Goal: Task Accomplishment & Management: Manage account settings

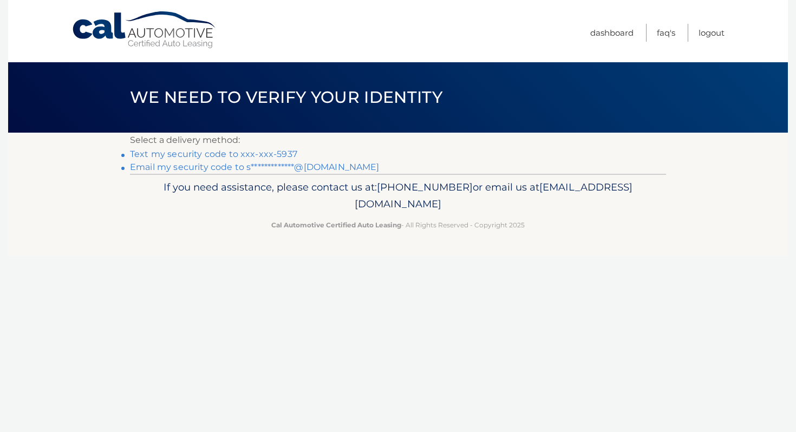
click at [266, 154] on link "Text my security code to xxx-xxx-5937" at bounding box center [213, 154] width 167 height 10
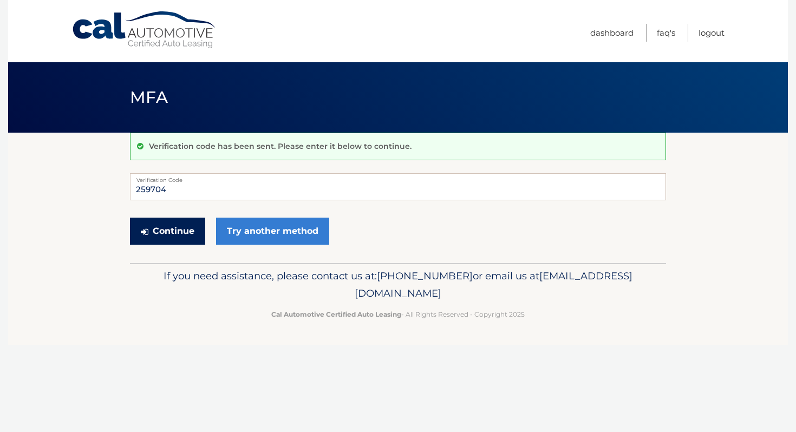
type input "259704"
click at [189, 234] on button "Continue" at bounding box center [167, 231] width 75 height 27
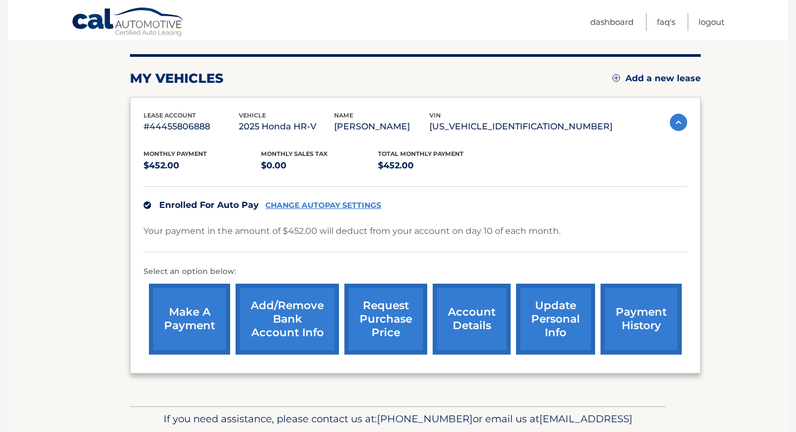
scroll to position [128, 0]
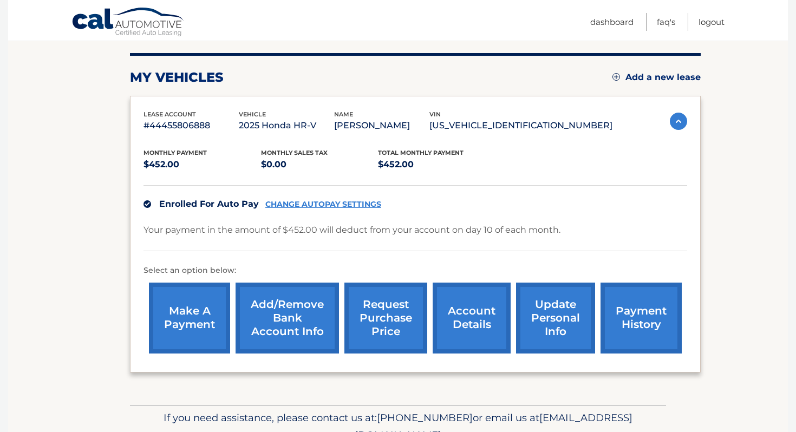
click at [328, 205] on link "CHANGE AUTOPAY SETTINGS" at bounding box center [323, 204] width 116 height 9
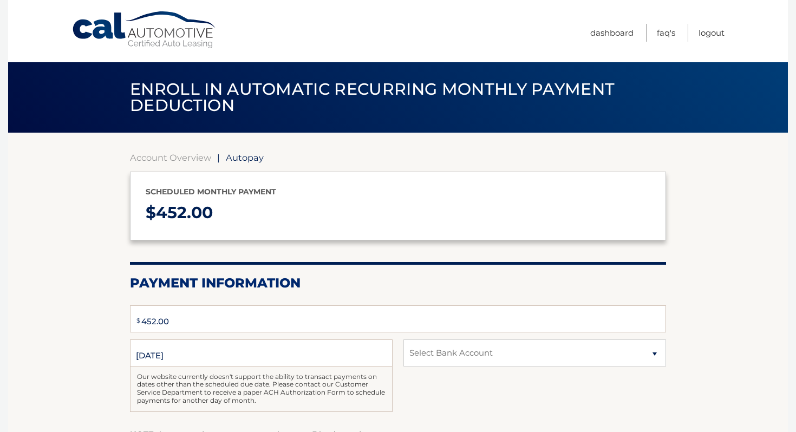
type input "452"
select select "ZWJjMzliYTktODM3MC00MTE1LTlmNTAtMzZjNjViNGI1OTdj"
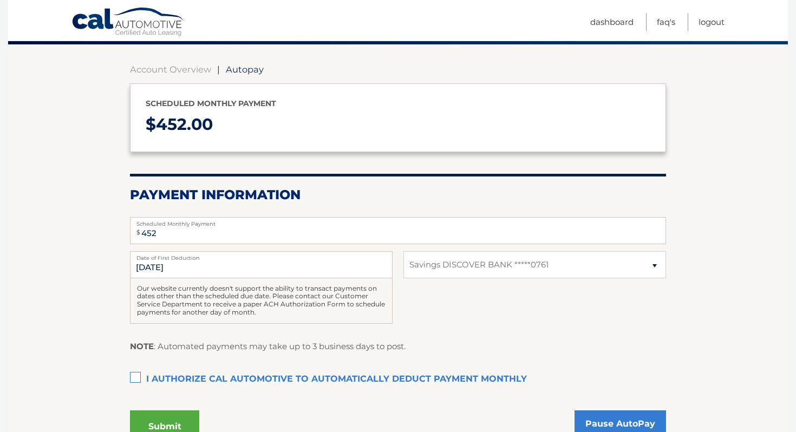
scroll to position [130, 0]
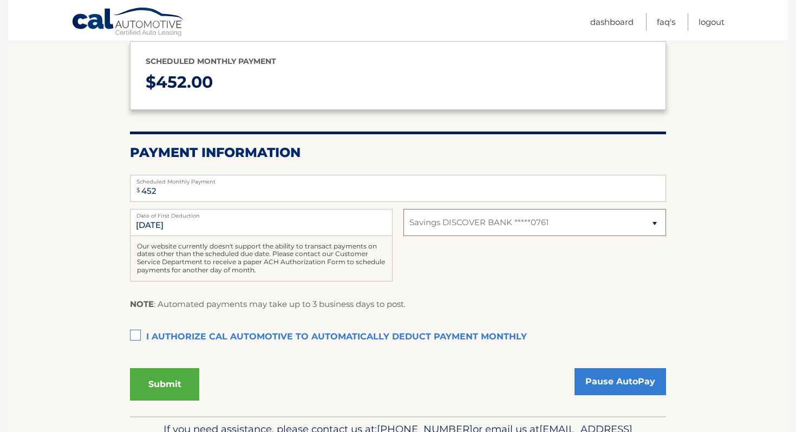
click at [529, 221] on select "Select Bank Account Savings DISCOVER BANK *****0761" at bounding box center [534, 222] width 262 height 27
select select
click at [403, 209] on select "Select Bank Account Savings DISCOVER BANK *****0761" at bounding box center [534, 222] width 262 height 27
click at [519, 227] on select "Select Bank Account Savings DISCOVER BANK *****0761" at bounding box center [534, 222] width 262 height 27
click at [592, 22] on link "Dashboard" at bounding box center [611, 22] width 43 height 18
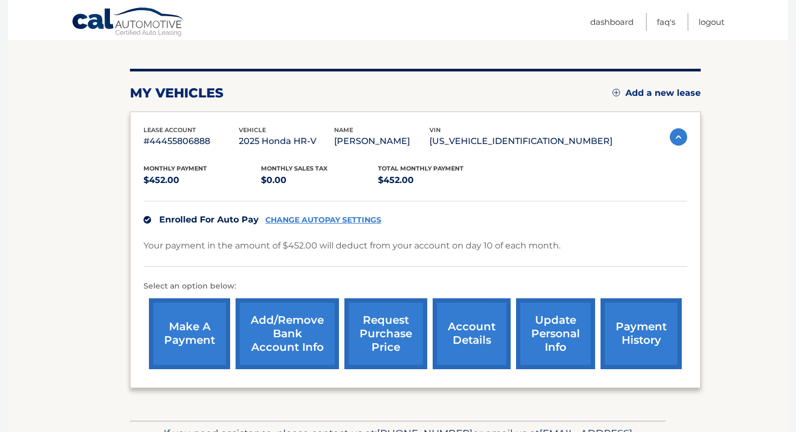
scroll to position [114, 0]
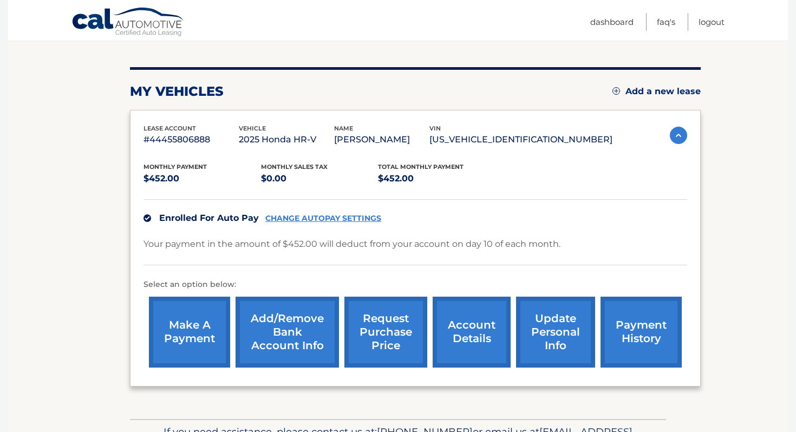
click at [282, 357] on link "Add/Remove bank account info" at bounding box center [286, 332] width 103 height 71
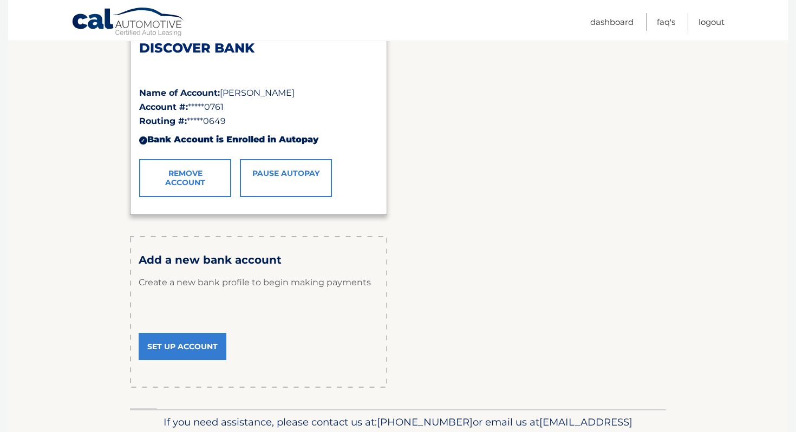
scroll to position [255, 0]
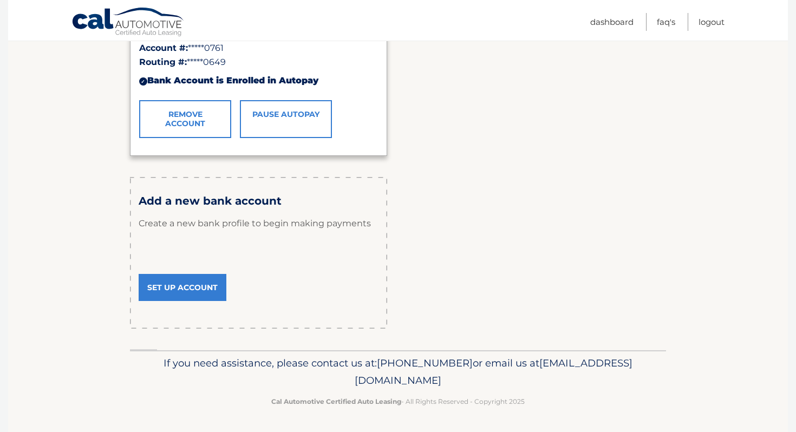
click at [197, 292] on link "Set Up Account" at bounding box center [183, 287] width 88 height 27
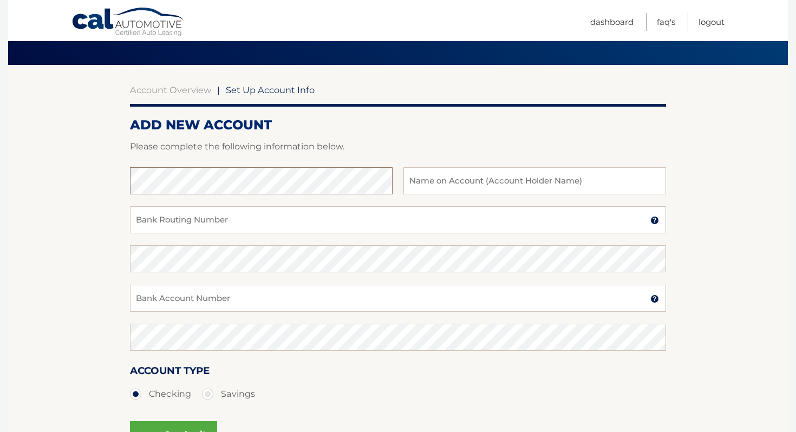
scroll to position [58, 0]
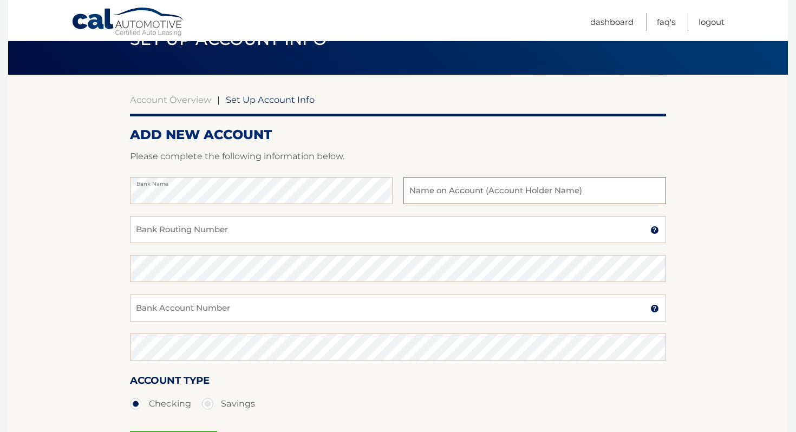
click at [442, 188] on input "text" at bounding box center [534, 190] width 262 height 27
type input "[PERSON_NAME]"
click at [320, 238] on input "Bank Routing Number" at bounding box center [398, 229] width 536 height 27
type input "121202211"
click at [200, 299] on input "Bank Account Number" at bounding box center [398, 307] width 536 height 27
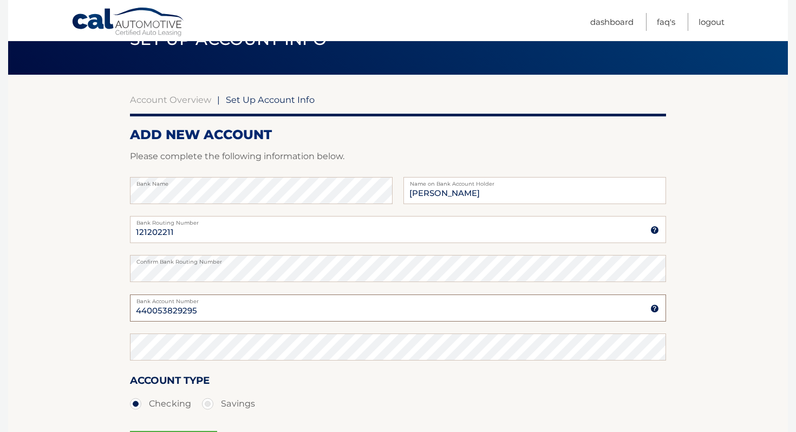
click at [139, 317] on input "440053829295" at bounding box center [398, 307] width 536 height 27
type input "440053829295"
click at [109, 336] on section "Account Overview | Set Up Account Info ADD NEW ACCOUNT Please complete the foll…" at bounding box center [397, 281] width 779 height 413
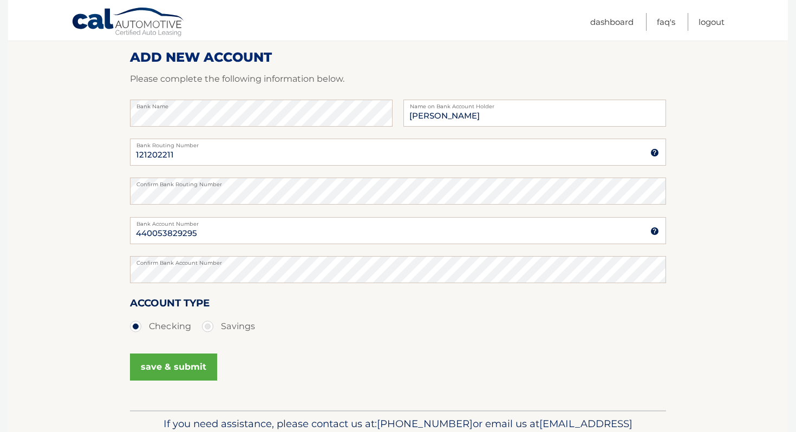
scroll to position [137, 0]
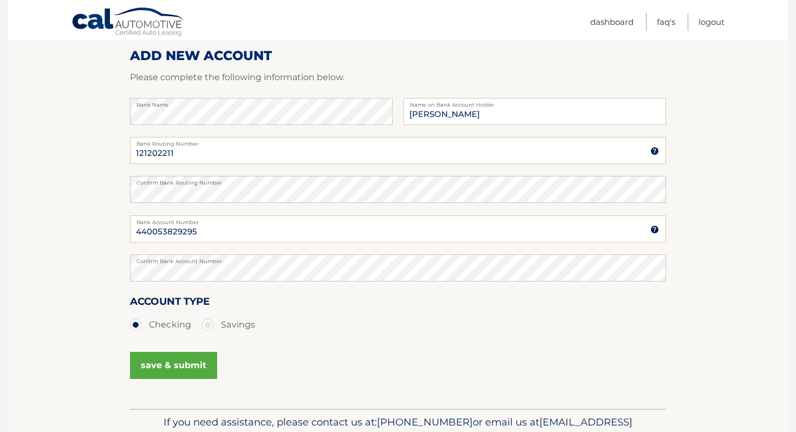
click at [148, 371] on button "save & submit" at bounding box center [173, 365] width 87 height 27
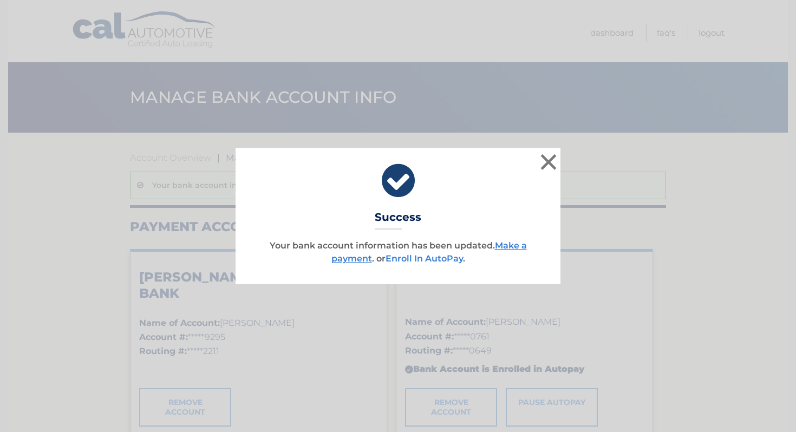
click at [416, 262] on link "Enroll In AutoPay" at bounding box center [423, 258] width 77 height 10
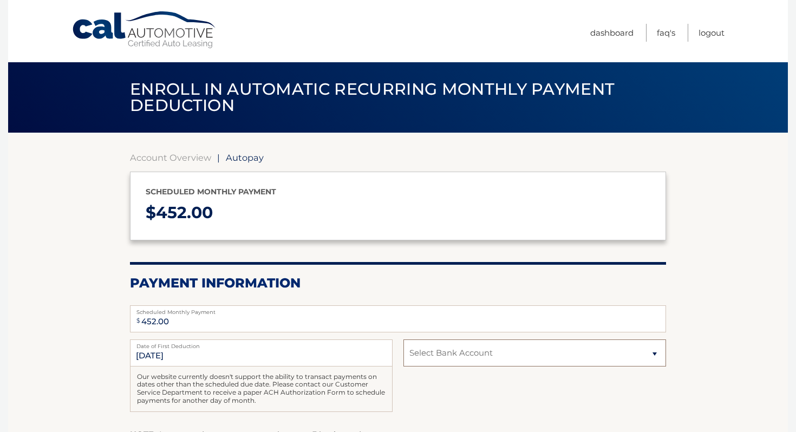
click at [442, 353] on select "Select Bank Account Checking [PERSON_NAME] [PERSON_NAME] BANK *****9295 Savings…" at bounding box center [534, 352] width 262 height 27
select select "MWQwNjZlM2ItMzVmMi00ZTZlLWEwMWMtZWZhNDQ3ODRkOTg2"
click at [403, 339] on select "Select Bank Account Checking [PERSON_NAME] [PERSON_NAME] BANK *****9295 Savings…" at bounding box center [534, 352] width 262 height 27
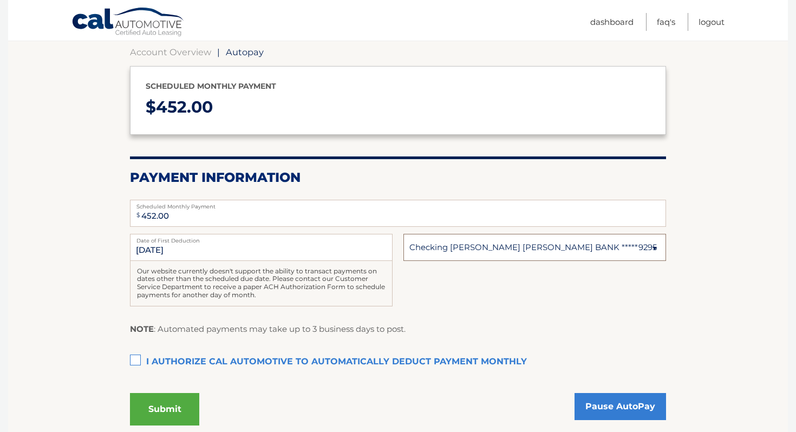
scroll to position [133, 0]
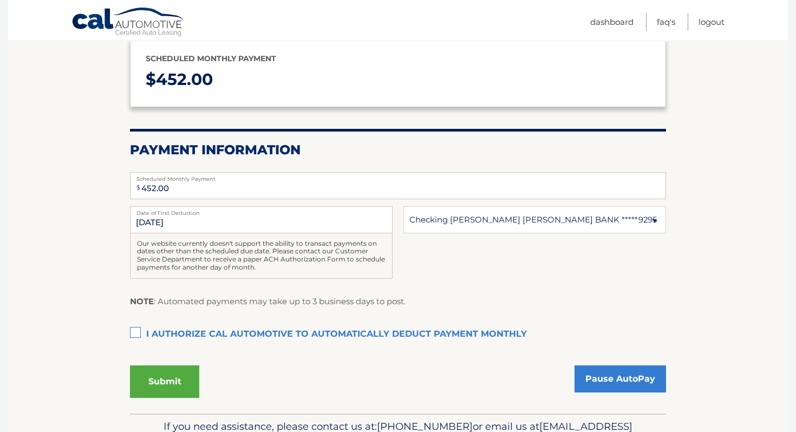
click at [265, 329] on label "I authorize cal automotive to automatically deduct payment monthly This checkbo…" at bounding box center [398, 335] width 536 height 22
click at [0, 0] on input "I authorize cal automotive to automatically deduct payment monthly This checkbo…" at bounding box center [0, 0] width 0 height 0
click at [174, 375] on button "Submit" at bounding box center [164, 381] width 69 height 32
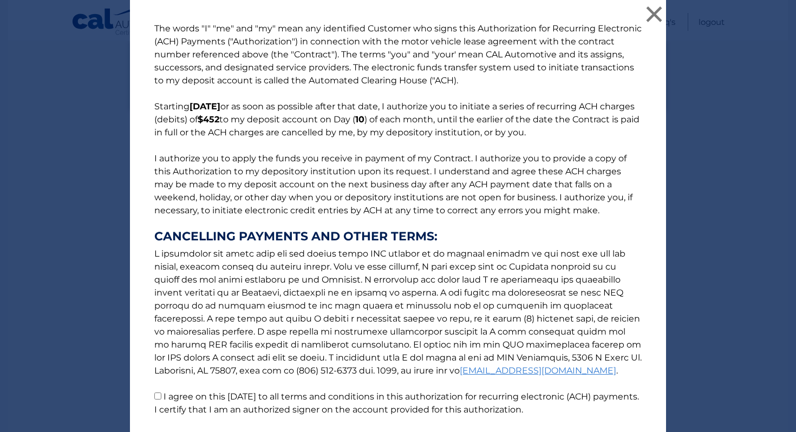
scroll to position [79, 0]
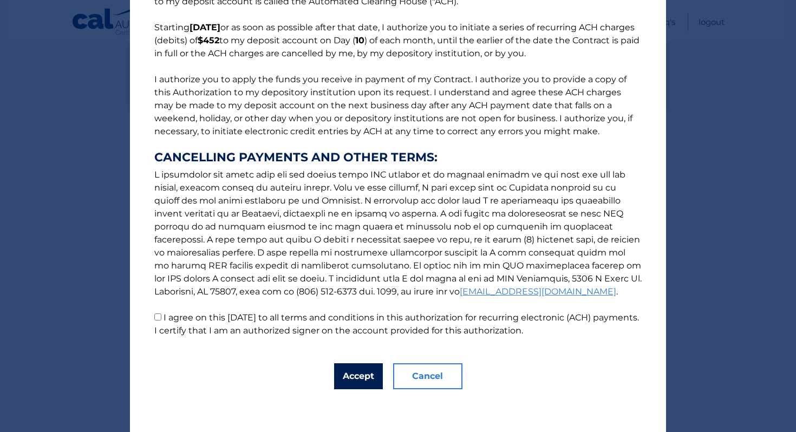
click at [344, 385] on button "Accept" at bounding box center [358, 376] width 49 height 26
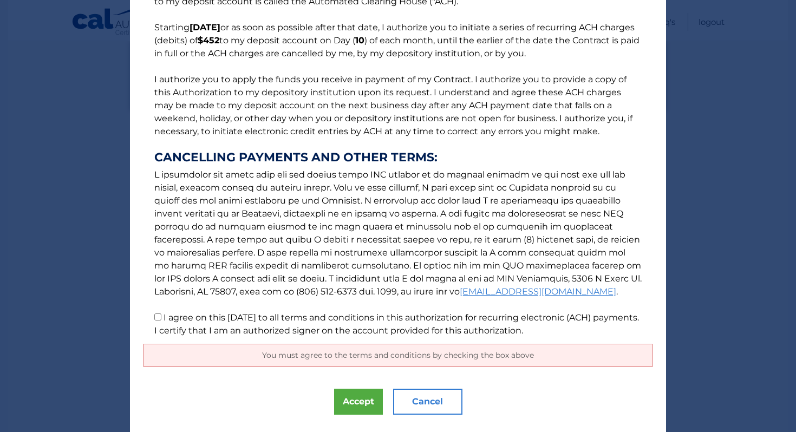
click at [183, 321] on label "I agree on this 10/01/2025 to all terms and conditions in this authorization fo…" at bounding box center [396, 323] width 484 height 23
click at [161, 320] on input "I agree on this 10/01/2025 to all terms and conditions in this authorization fo…" at bounding box center [157, 316] width 7 height 7
checkbox input "true"
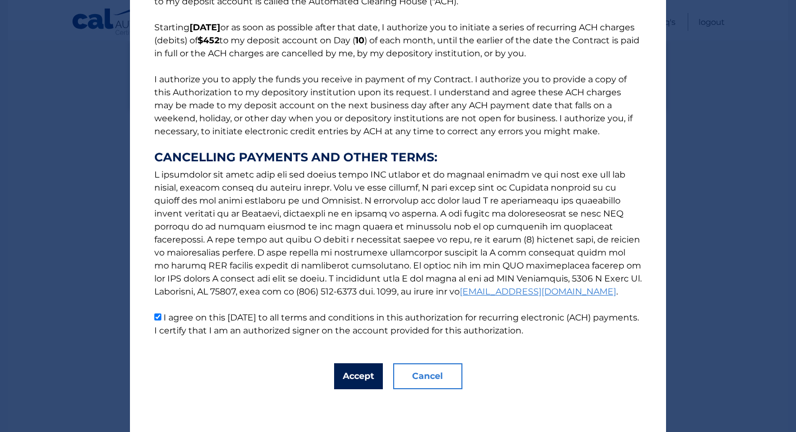
click at [356, 384] on button "Accept" at bounding box center [358, 376] width 49 height 26
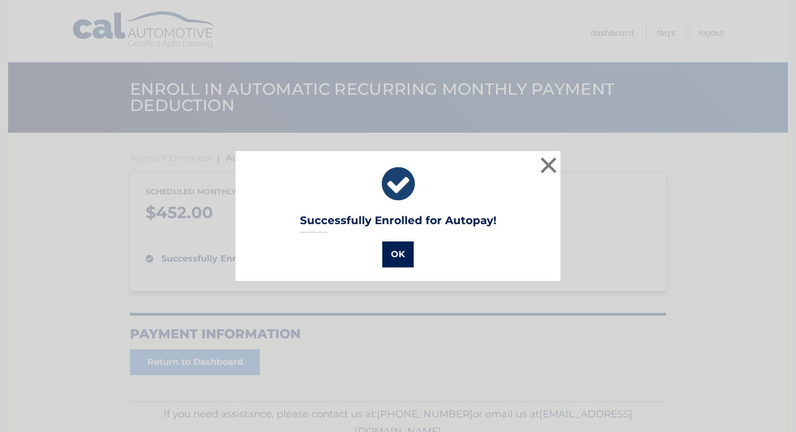
click at [404, 251] on button "OK" at bounding box center [397, 254] width 31 height 26
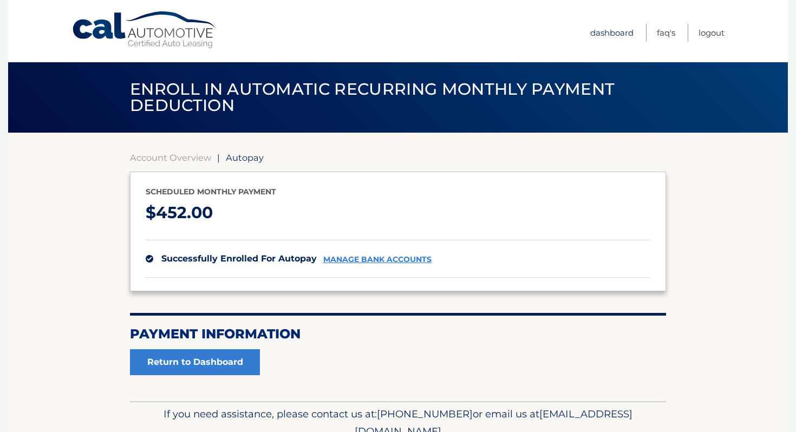
click at [620, 28] on link "Dashboard" at bounding box center [611, 33] width 43 height 18
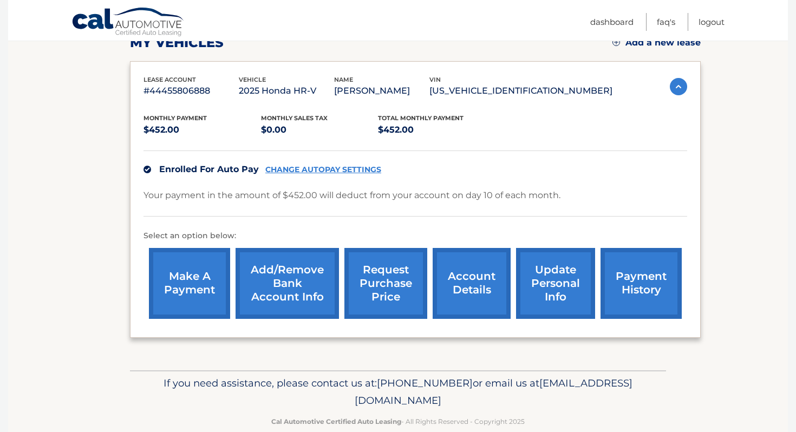
scroll to position [183, 0]
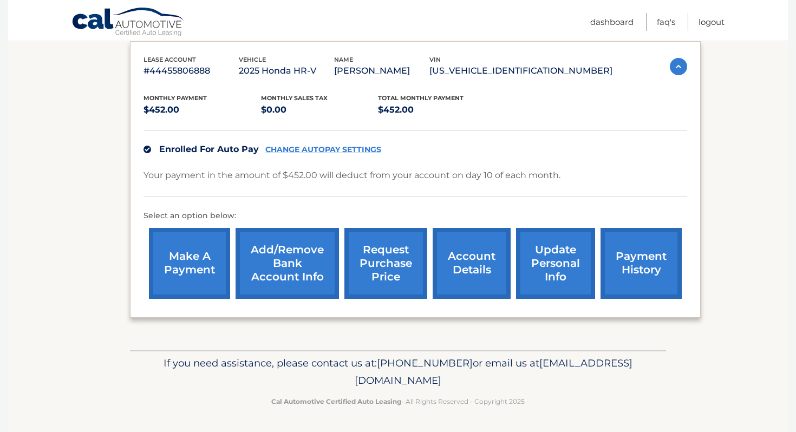
click at [334, 149] on link "CHANGE AUTOPAY SETTINGS" at bounding box center [323, 149] width 116 height 9
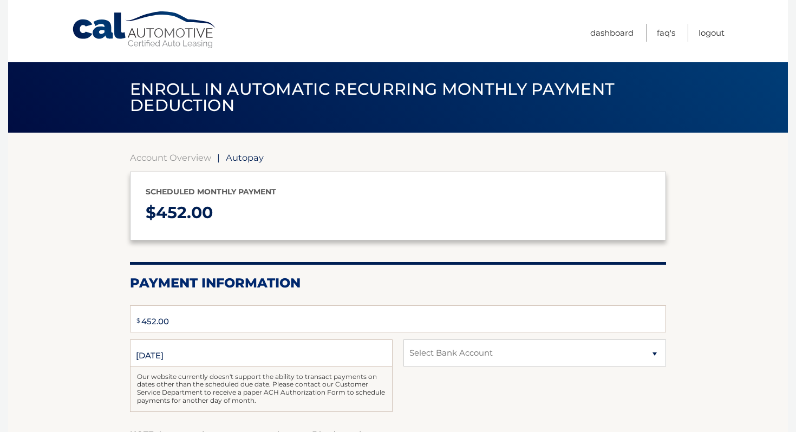
type input "452.00"
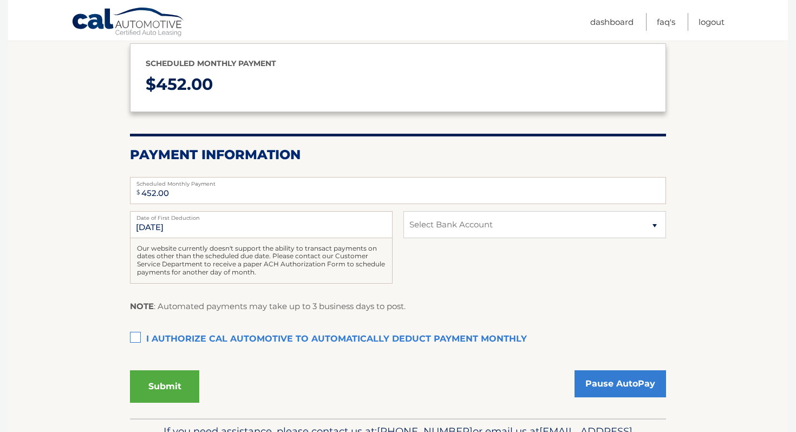
scroll to position [140, 0]
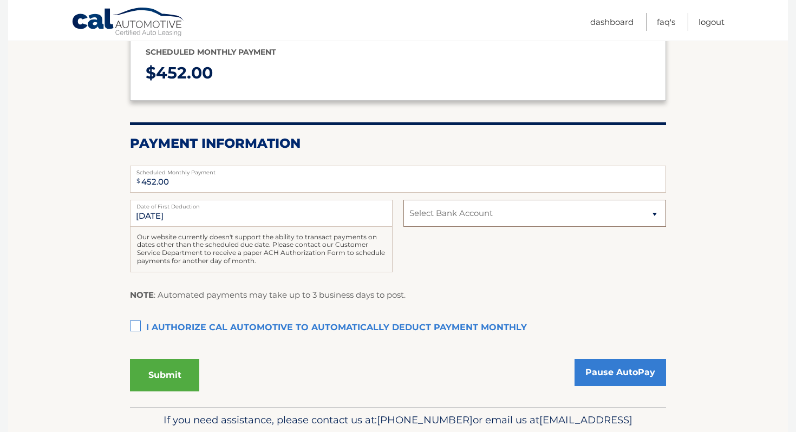
click at [455, 221] on select "Select Bank Account Checking CHARLES SCHWAB BANK *****9295 Savings DISCOVER BAN…" at bounding box center [534, 213] width 262 height 27
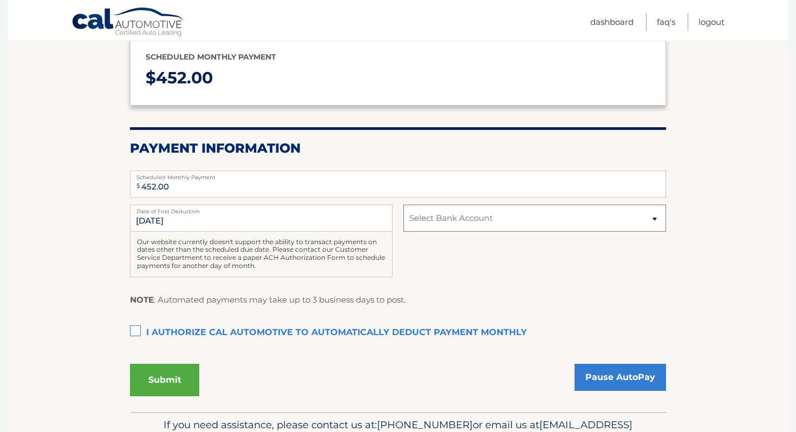
scroll to position [0, 0]
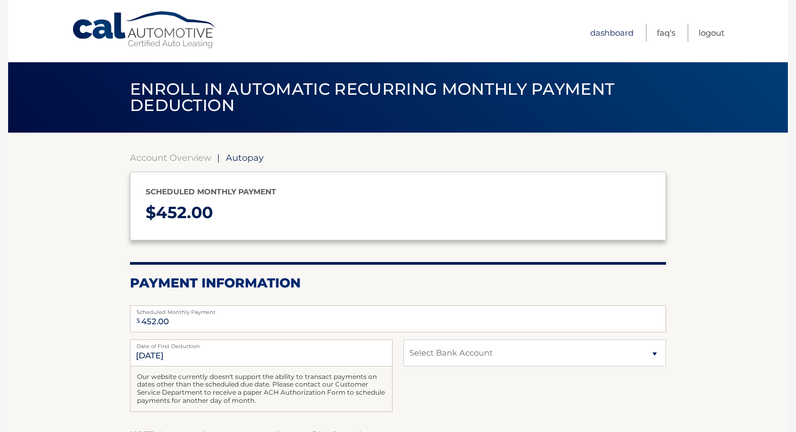
click at [625, 34] on link "Dashboard" at bounding box center [611, 33] width 43 height 18
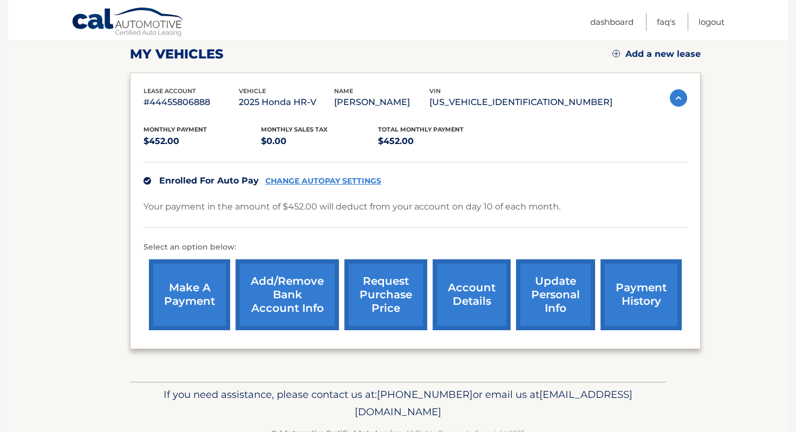
scroll to position [153, 0]
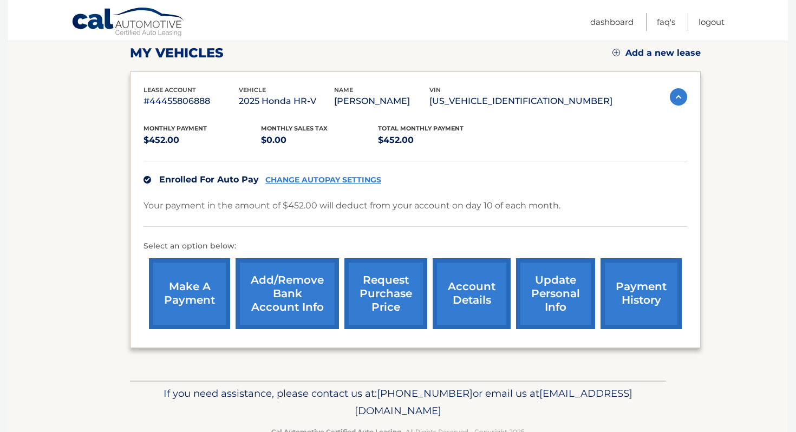
click at [279, 181] on link "CHANGE AUTOPAY SETTINGS" at bounding box center [323, 179] width 116 height 9
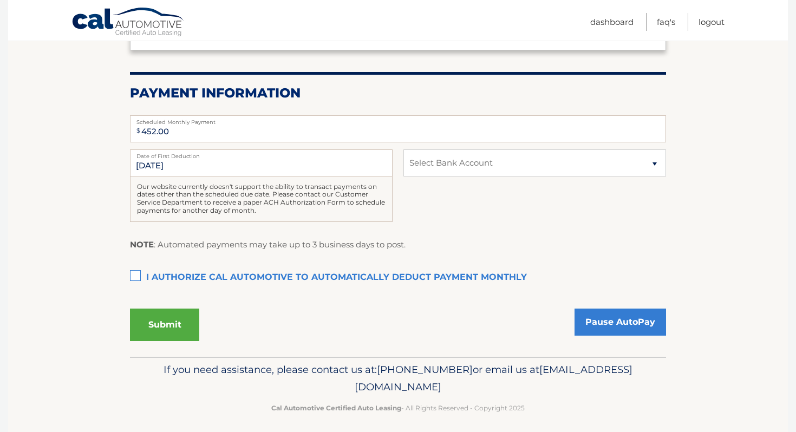
scroll to position [196, 0]
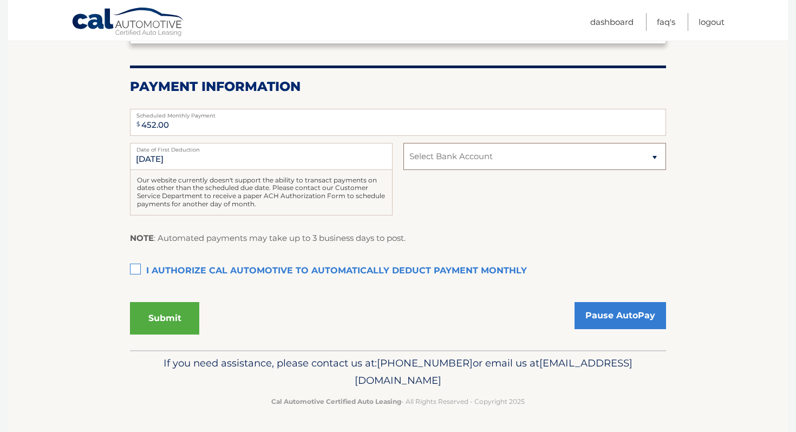
click at [454, 157] on select "Select Bank Account Checking CHARLES SCHWAB BANK *****9295 Savings DISCOVER BAN…" at bounding box center [534, 156] width 262 height 27
select select "MWQwNjZlM2ItMzVmMi00ZTZlLWEwMWMtZWZhNDQ3ODRkOTg2"
click at [403, 143] on select "Select Bank Account Checking CHARLES SCHWAB BANK *****9295 Savings DISCOVER BAN…" at bounding box center [534, 156] width 262 height 27
click at [430, 202] on div "10/10/2025 Date of First Deduction Our website currently doesn't support the ab…" at bounding box center [398, 185] width 536 height 84
click at [175, 273] on label "I authorize cal automotive to automatically deduct payment monthly This checkbo…" at bounding box center [398, 271] width 536 height 22
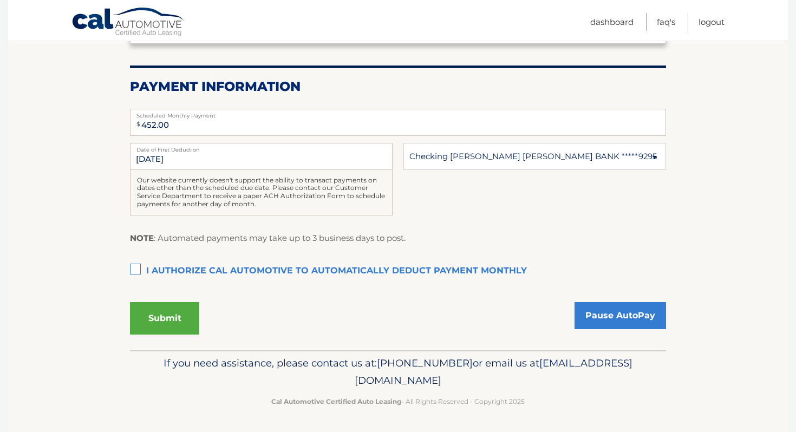
click at [0, 0] on input "I authorize cal automotive to automatically deduct payment monthly This checkbo…" at bounding box center [0, 0] width 0 height 0
click at [174, 326] on button "Submit" at bounding box center [164, 318] width 69 height 32
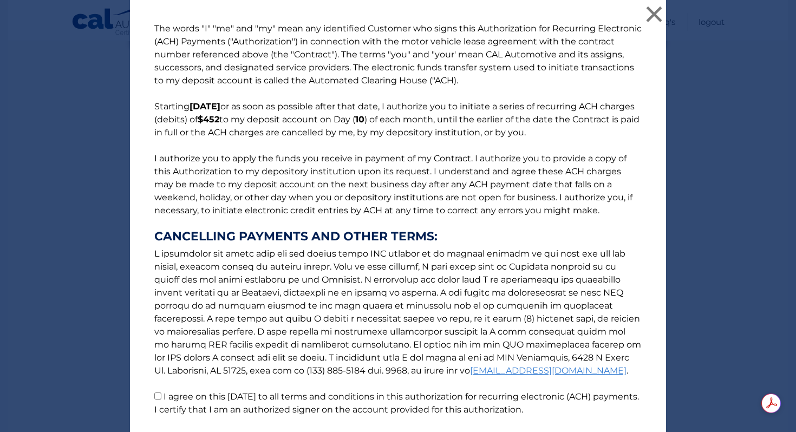
scroll to position [79, 0]
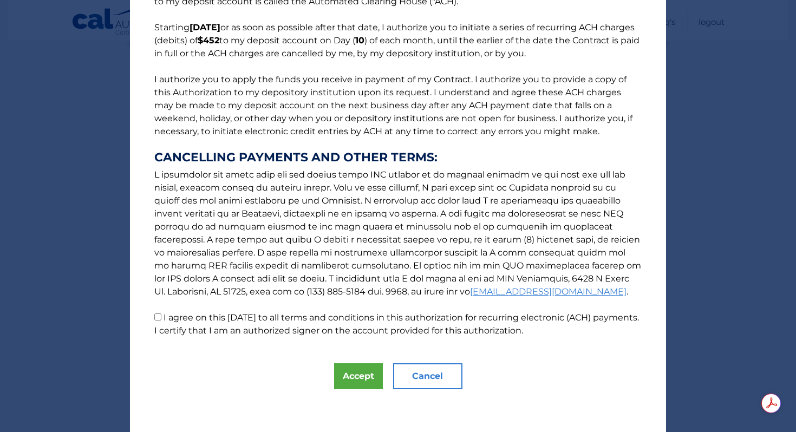
click at [170, 314] on label "I agree on this 10/01/2025 to all terms and conditions in this authorization fo…" at bounding box center [396, 323] width 484 height 23
click at [161, 314] on input "I agree on this 10/01/2025 to all terms and conditions in this authorization fo…" at bounding box center [157, 316] width 7 height 7
checkbox input "true"
click at [349, 376] on button "Accept" at bounding box center [358, 376] width 49 height 26
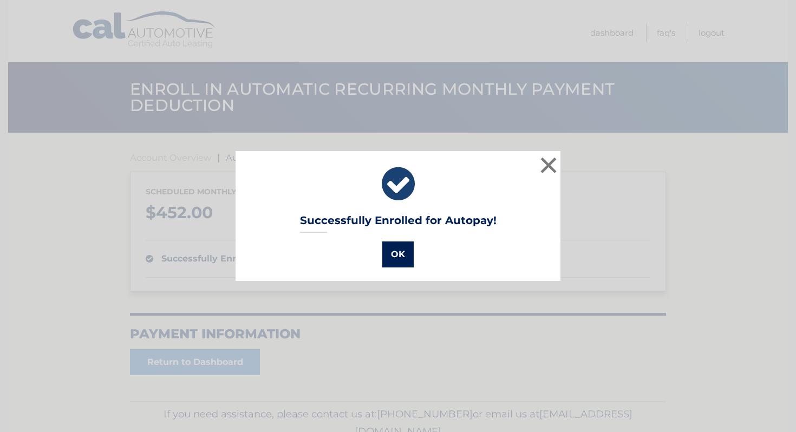
click at [396, 261] on button "OK" at bounding box center [397, 254] width 31 height 26
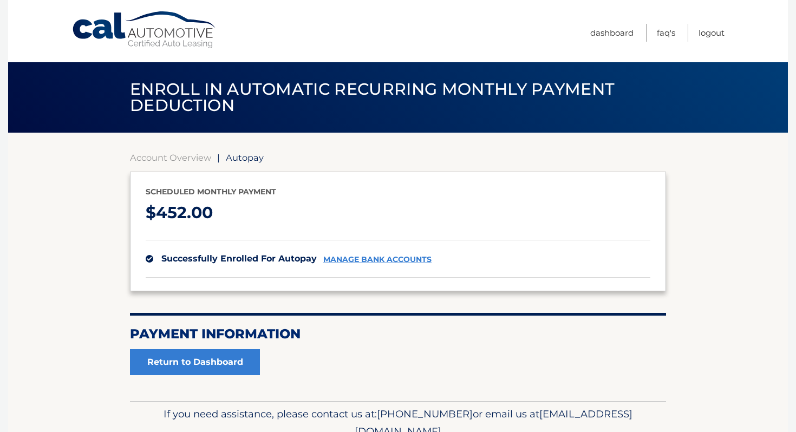
click at [356, 262] on link "manage bank accounts" at bounding box center [377, 259] width 108 height 9
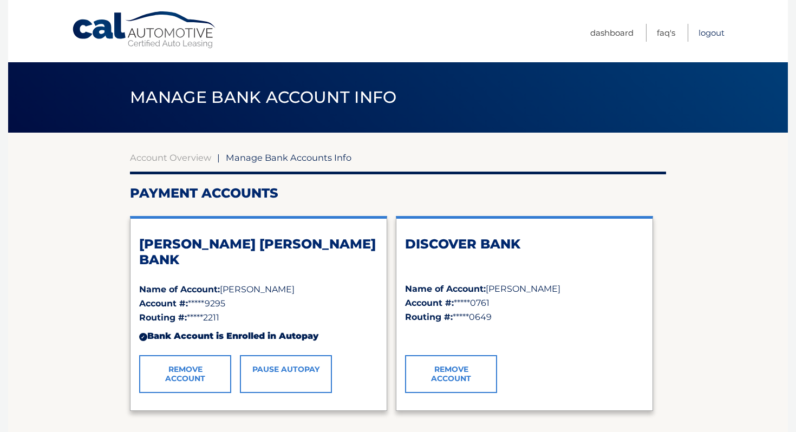
click at [701, 36] on link "Logout" at bounding box center [711, 33] width 26 height 18
